Goal: Transaction & Acquisition: Purchase product/service

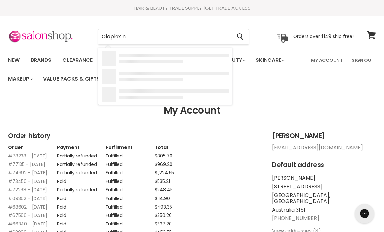
type input "Olaplex no"
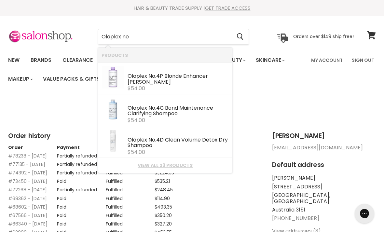
click at [175, 165] on link "View all 23 products" at bounding box center [165, 165] width 127 height 5
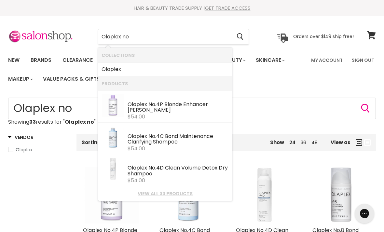
click at [140, 37] on input "Olaplex no" at bounding box center [164, 36] width 133 height 15
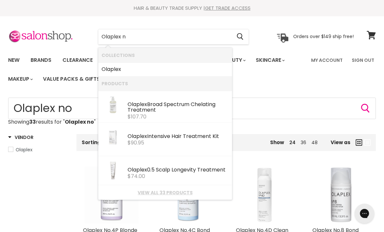
type input "Olaplex no"
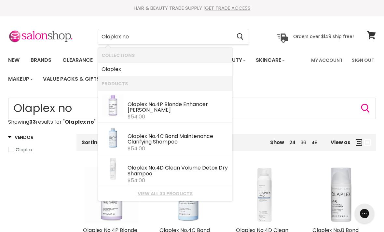
click at [166, 192] on link "View all 33 products" at bounding box center [165, 193] width 127 height 5
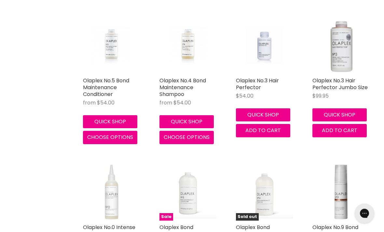
scroll to position [589, 0]
click at [264, 54] on img "Main content" at bounding box center [264, 45] width 38 height 57
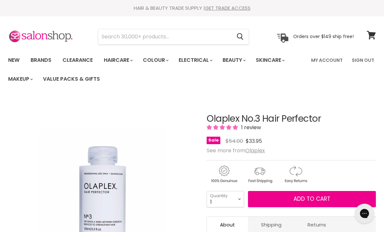
select select "3"
type input "3"
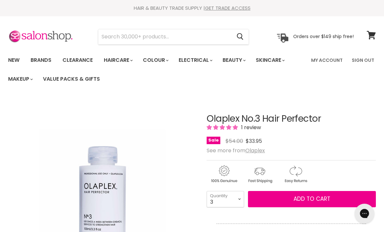
click at [229, 197] on select "1 2 3 4 5 6 7 8 9 10+" at bounding box center [225, 199] width 37 height 16
select select "4"
type input "4"
click at [292, 201] on button "Add to cart" at bounding box center [312, 199] width 128 height 16
click at [290, 199] on button "Add to cart" at bounding box center [312, 199] width 128 height 16
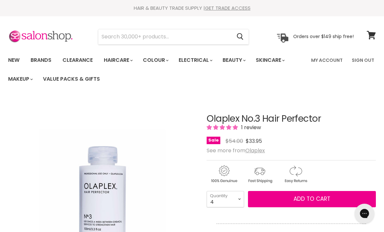
click at [152, 31] on input "Search" at bounding box center [164, 36] width 133 height 15
click at [183, 30] on input "Search" at bounding box center [164, 36] width 133 height 15
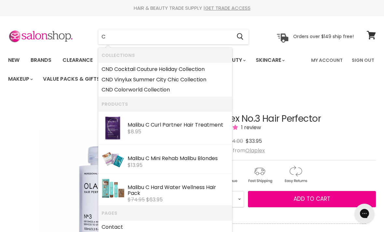
type input "Cy"
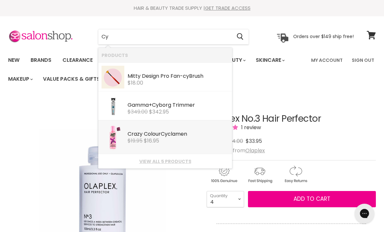
click at [164, 136] on b "Cy" at bounding box center [164, 133] width 7 height 7
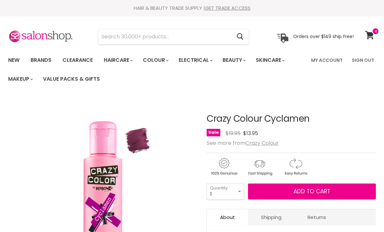
select select "4"
type input "4"
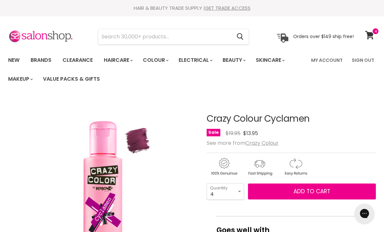
click at [291, 191] on button "Add to cart" at bounding box center [312, 192] width 128 height 16
click at [307, 190] on span "Add to cart" at bounding box center [312, 192] width 37 height 8
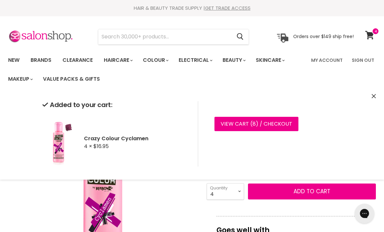
click at [147, 39] on input "Search" at bounding box center [164, 36] width 133 height 15
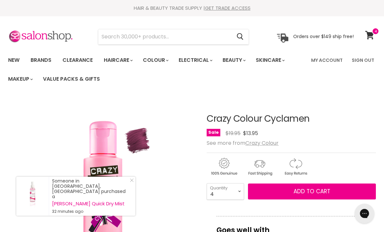
click at [371, 35] on icon at bounding box center [369, 35] width 9 height 8
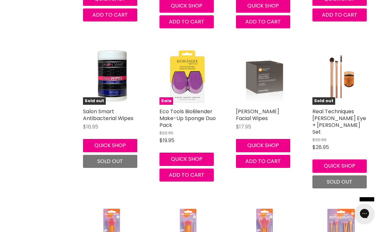
scroll to position [269, 0]
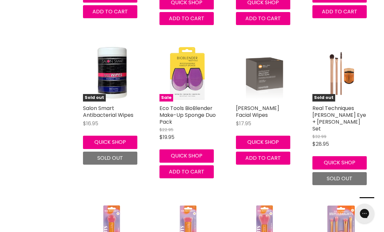
click at [112, 79] on img "Main content" at bounding box center [112, 73] width 56 height 57
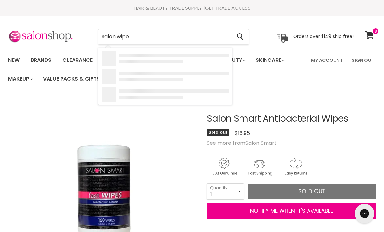
type input "Salon wipes"
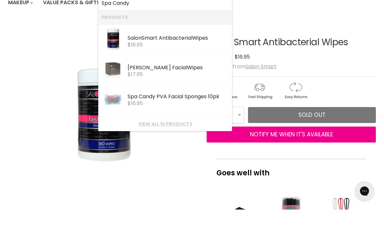
scroll to position [58, 0]
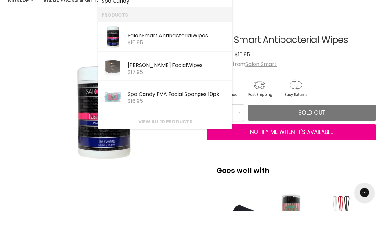
click at [174, 140] on link "View all 10 products" at bounding box center [165, 142] width 127 height 5
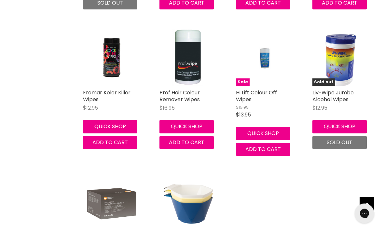
scroll to position [277, 0]
click at [187, 56] on img "Main content" at bounding box center [188, 57] width 38 height 57
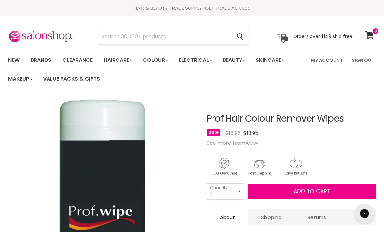
select select "2"
type input "2"
click at [301, 192] on span "Add to cart" at bounding box center [312, 192] width 37 height 8
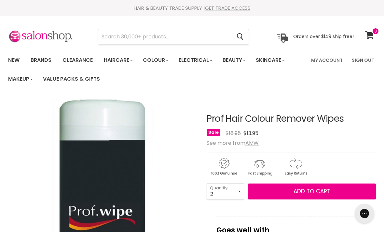
click at [289, 187] on button "Add to cart" at bounding box center [312, 192] width 128 height 16
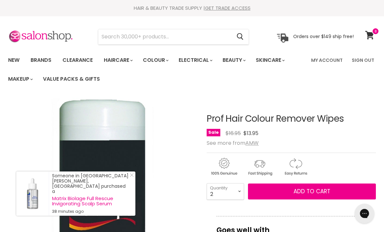
click at [371, 37] on icon at bounding box center [369, 35] width 9 height 8
